Goal: Task Accomplishment & Management: Use online tool/utility

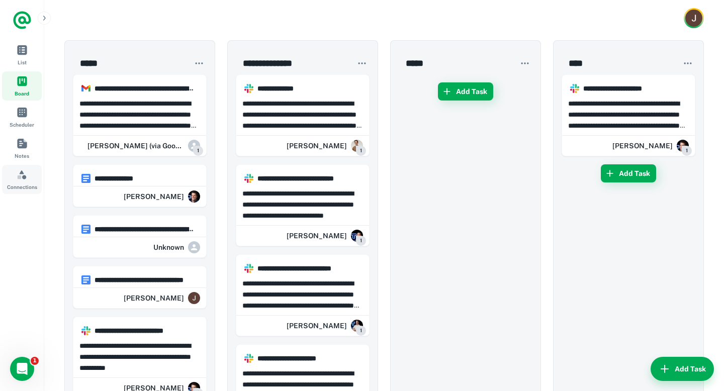
click at [23, 182] on link "Connections" at bounding box center [22, 179] width 40 height 29
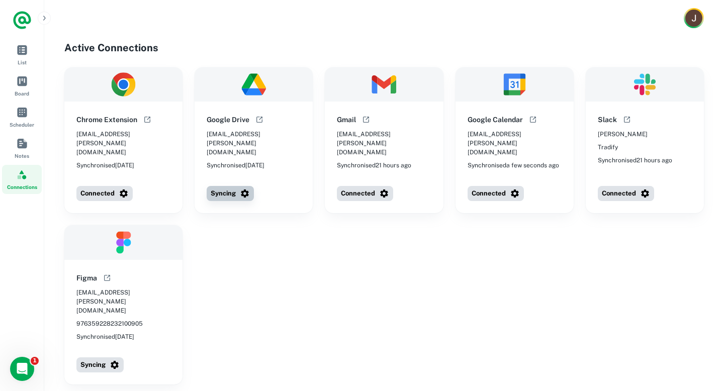
click at [215, 186] on button "Syncing" at bounding box center [230, 193] width 47 height 15
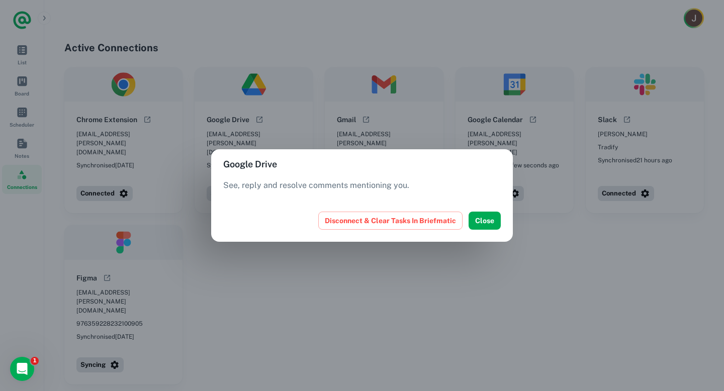
click at [255, 271] on div "Google Drive See, reply and resolve comments mentioning you. Disconnect & Clear…" at bounding box center [362, 195] width 724 height 391
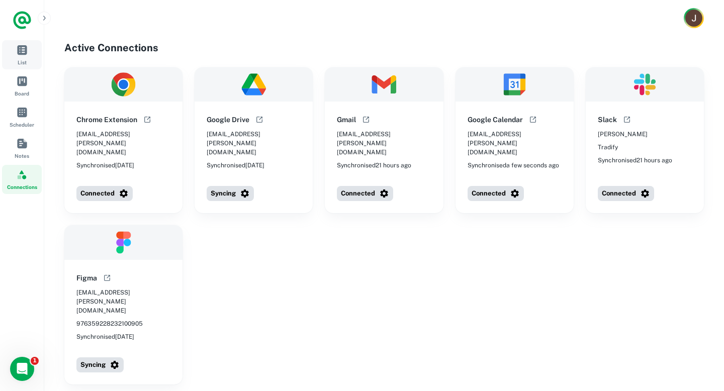
click at [14, 47] on link "List" at bounding box center [22, 54] width 40 height 29
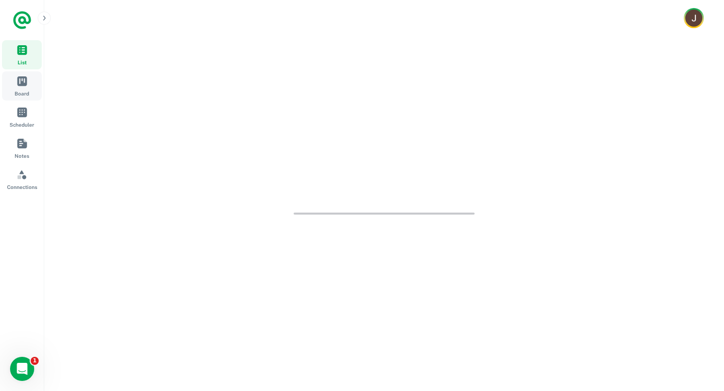
click at [15, 84] on link "Board" at bounding box center [22, 85] width 40 height 29
